Goal: Task Accomplishment & Management: Manage account settings

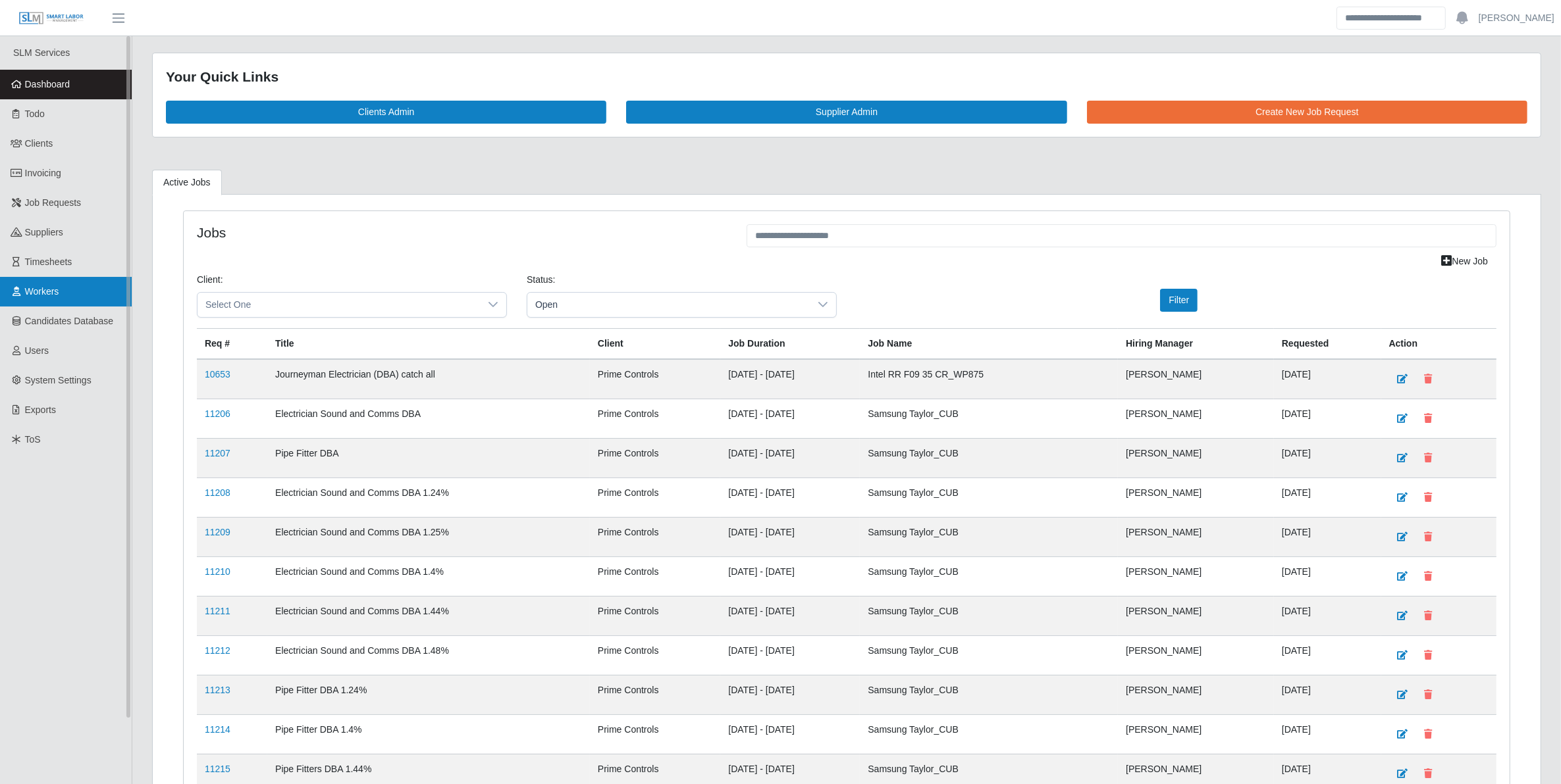
click at [50, 286] on span "Workers" at bounding box center [42, 291] width 34 height 11
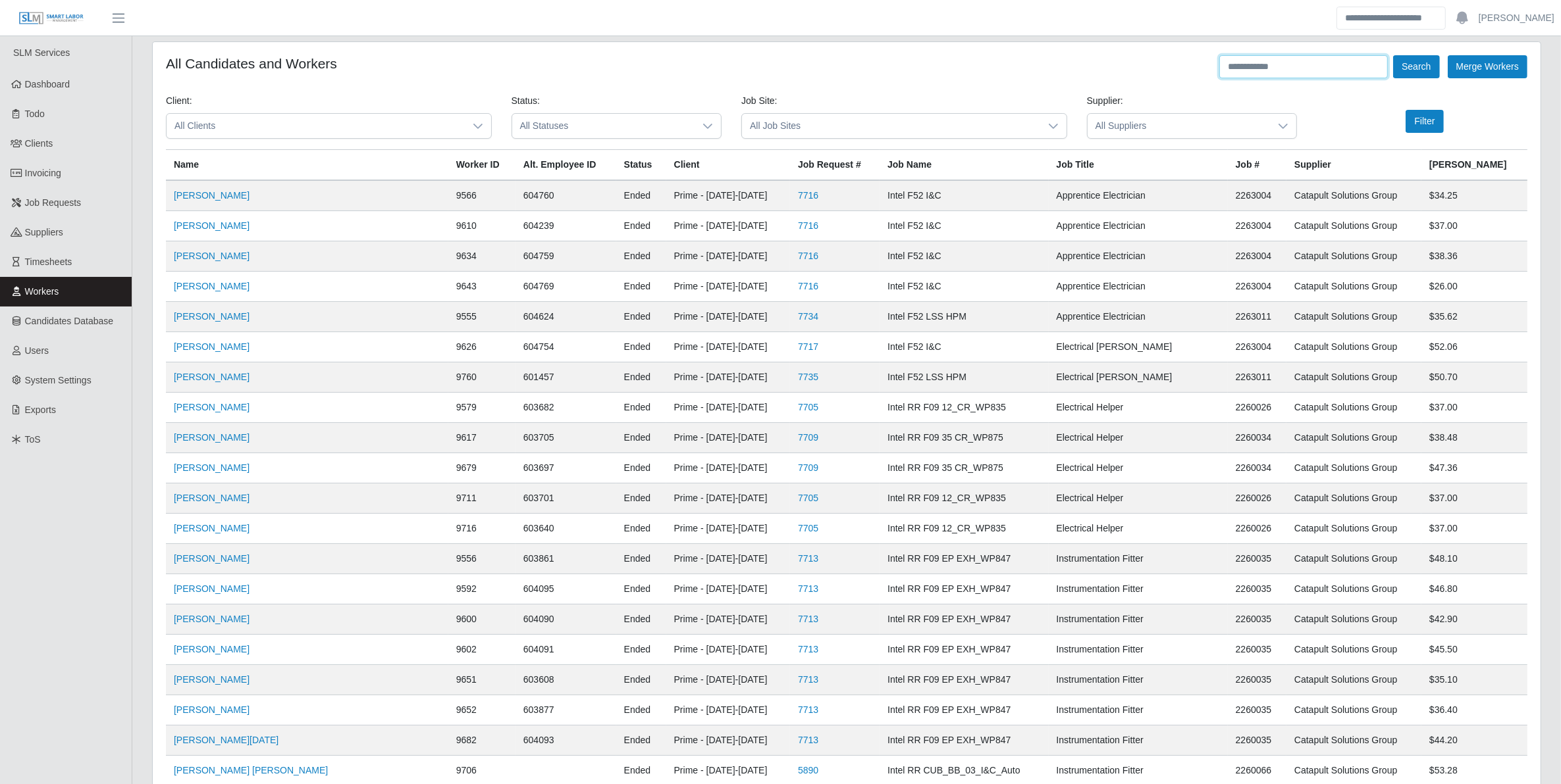
click at [1298, 69] on input "text" at bounding box center [1303, 67] width 168 height 23
type input "**********"
click at [1393, 55] on button "Search" at bounding box center [1415, 67] width 46 height 23
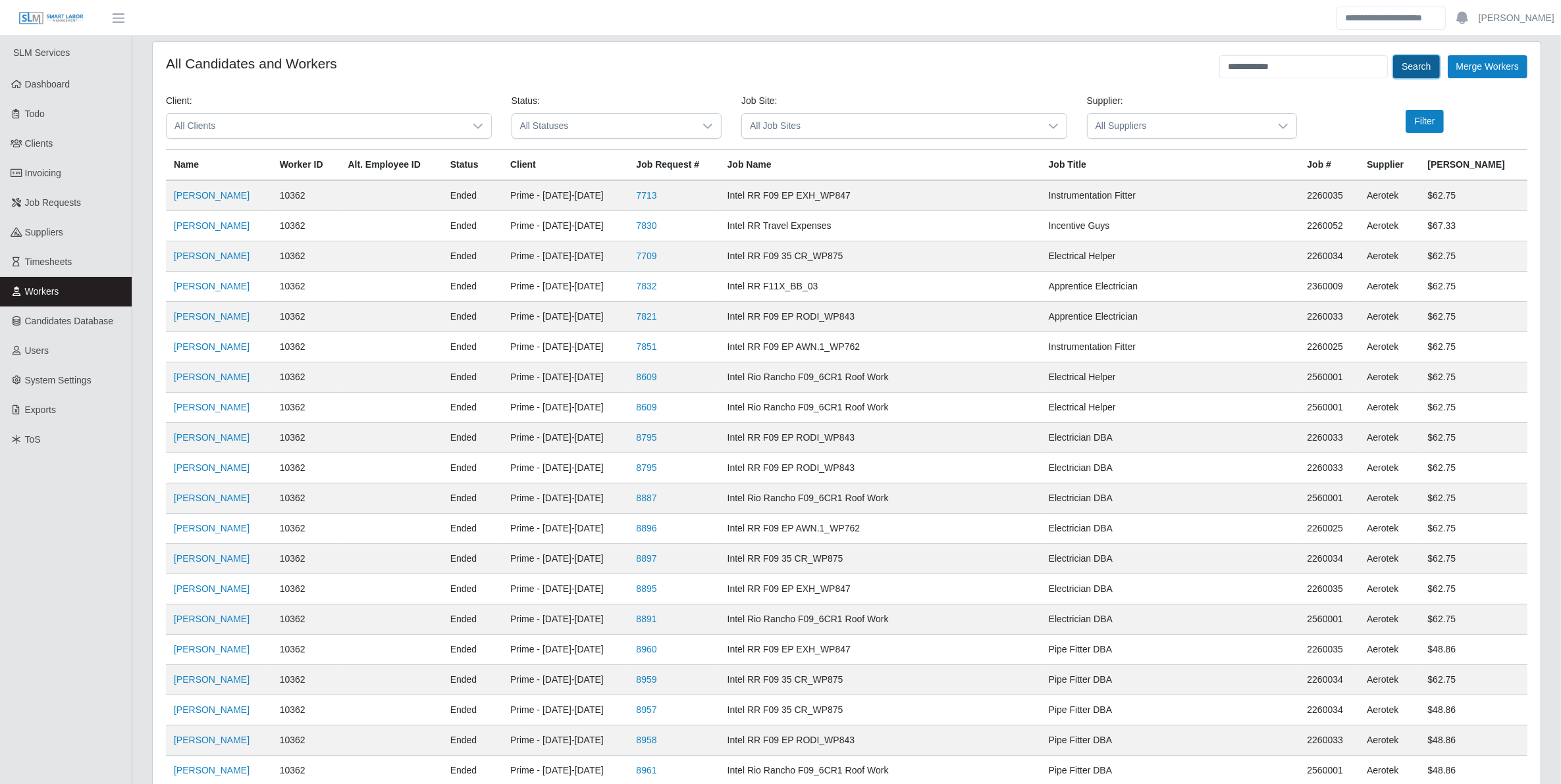
click at [1411, 64] on button "Search" at bounding box center [1415, 67] width 46 height 23
click at [202, 198] on link "Dylan Chepin" at bounding box center [212, 195] width 76 height 11
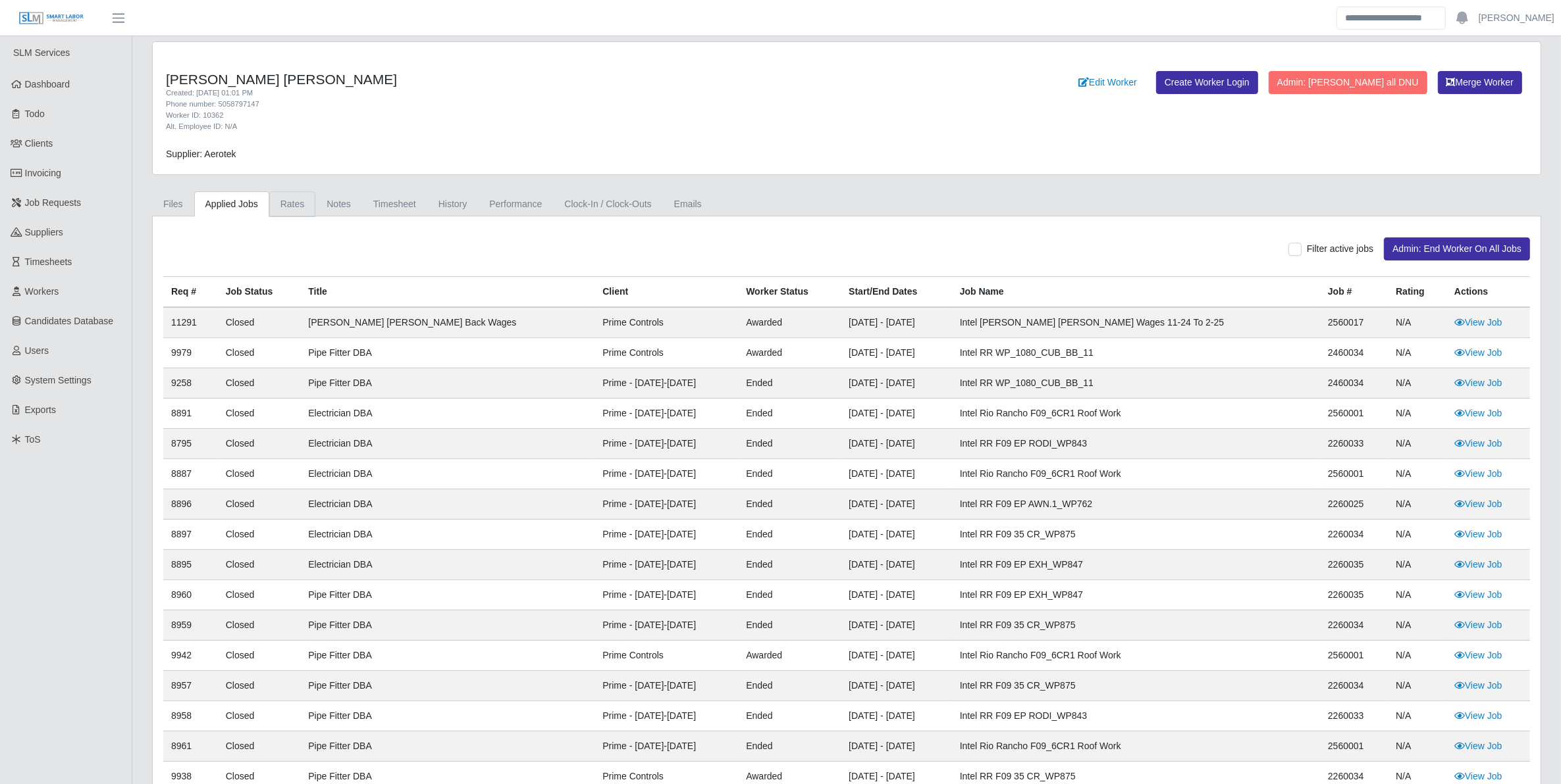
click at [299, 205] on link "Rates" at bounding box center [292, 204] width 47 height 26
